Goal: Task Accomplishment & Management: Use online tool/utility

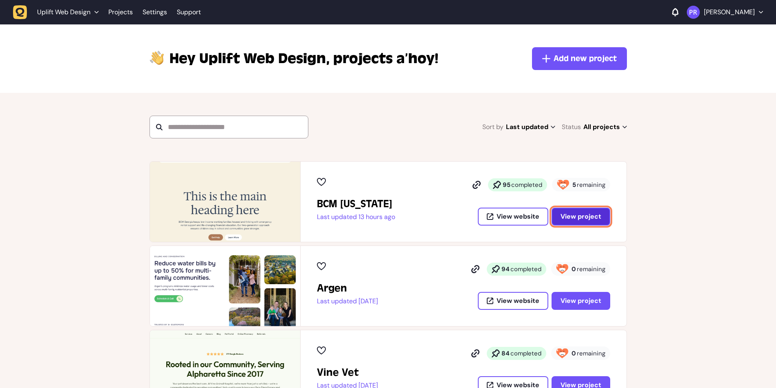
click at [588, 215] on span "View project" at bounding box center [581, 216] width 41 height 9
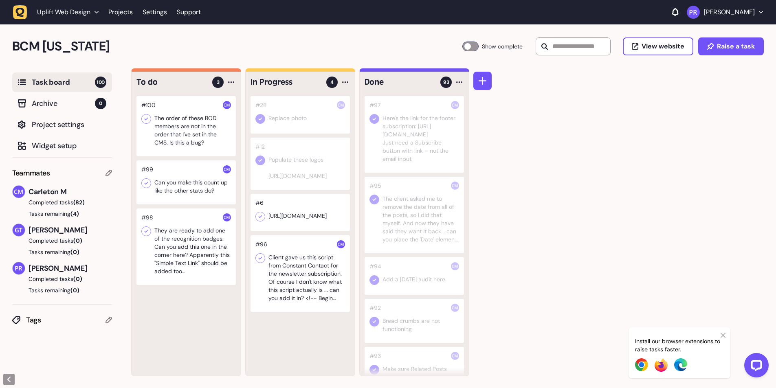
click at [194, 187] on div at bounding box center [185, 182] width 99 height 44
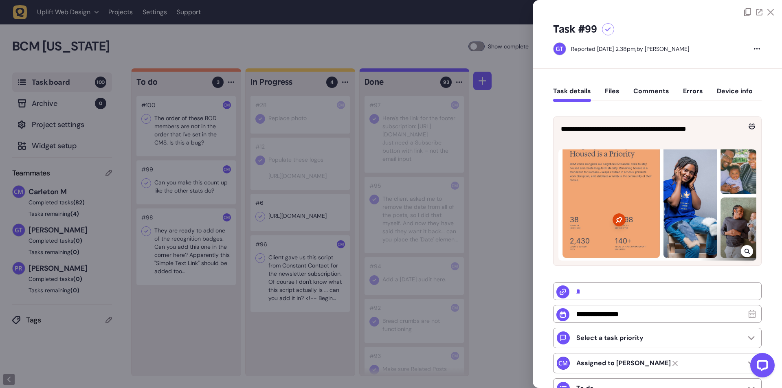
click at [164, 304] on div at bounding box center [391, 194] width 782 height 388
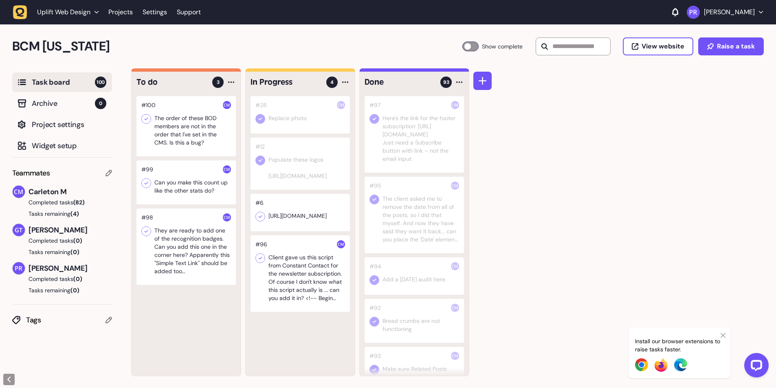
click at [191, 136] on div at bounding box center [185, 126] width 99 height 60
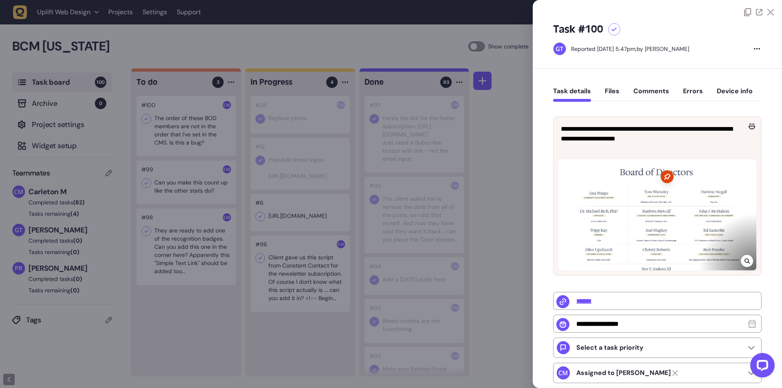
click at [211, 158] on div at bounding box center [391, 194] width 782 height 388
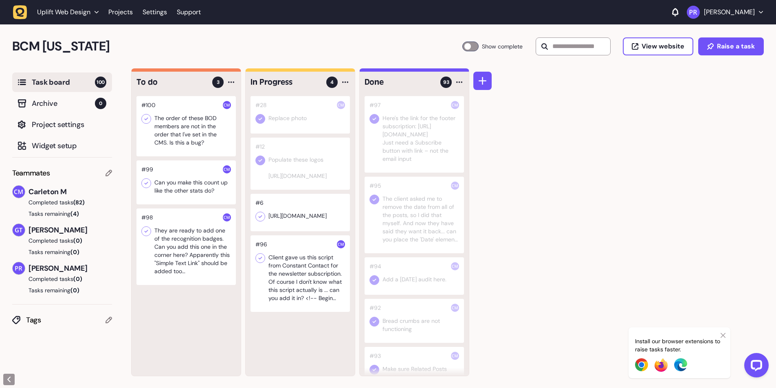
click at [232, 29] on div "BCM [US_STATE] Task Board 100 Show complete View website Raise a task" at bounding box center [388, 46] width 776 height 44
